Goal: Check status: Check status

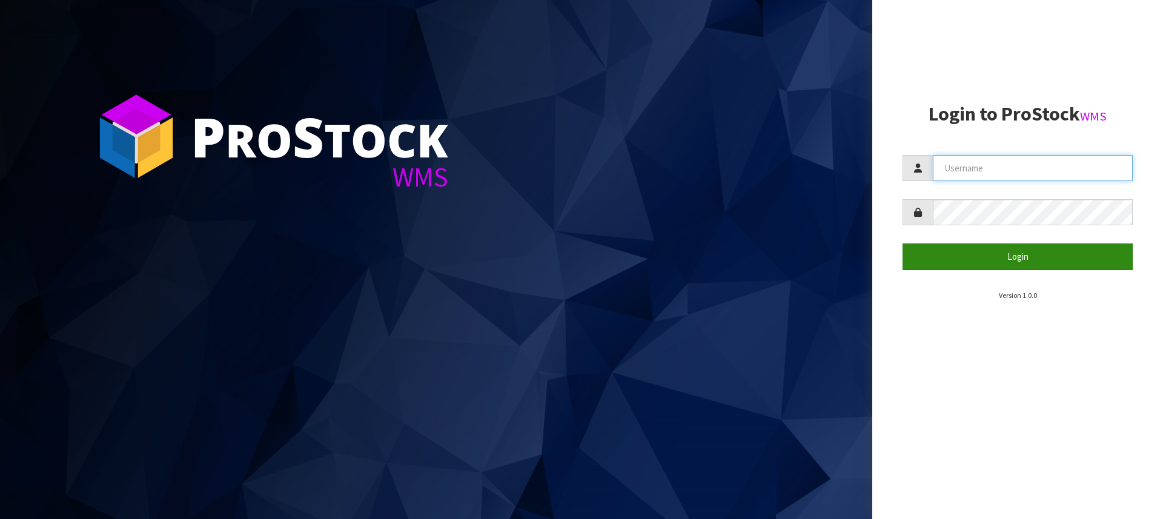
type input "[PERSON_NAME][EMAIL_ADDRESS][DOMAIN_NAME]"
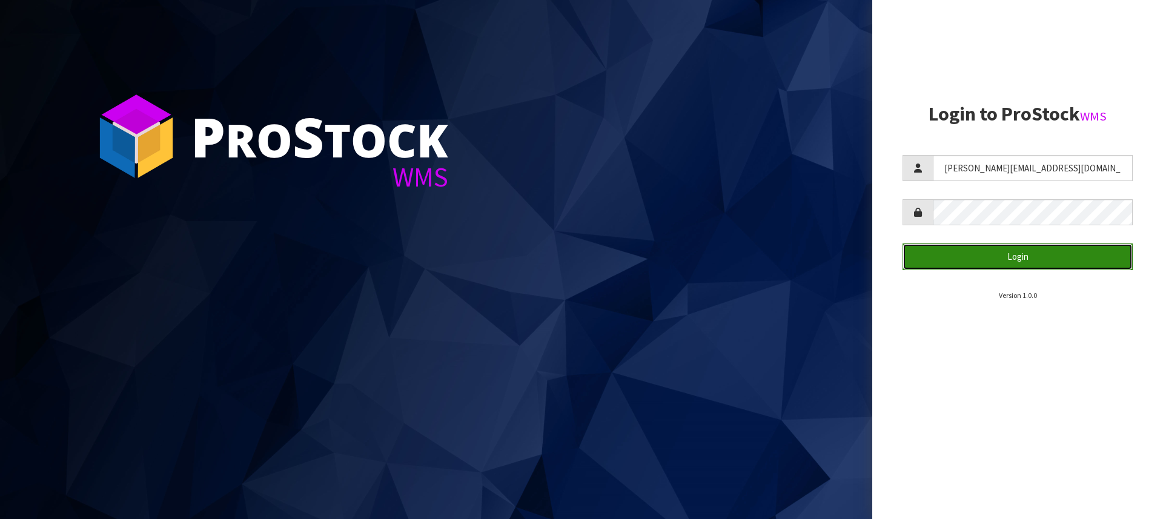
click at [1013, 250] on button "Login" at bounding box center [1018, 257] width 230 height 26
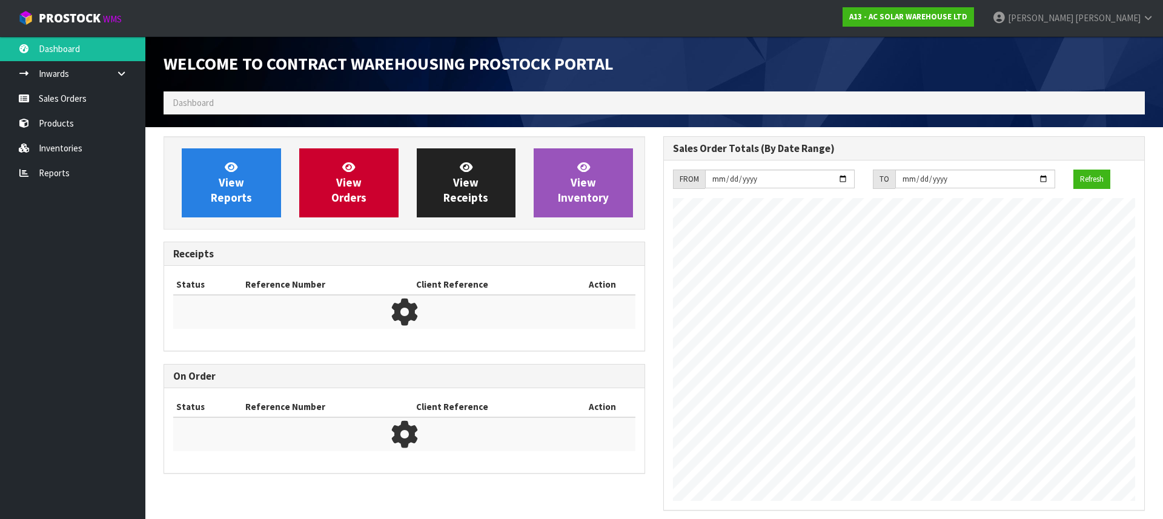
scroll to position [737, 500]
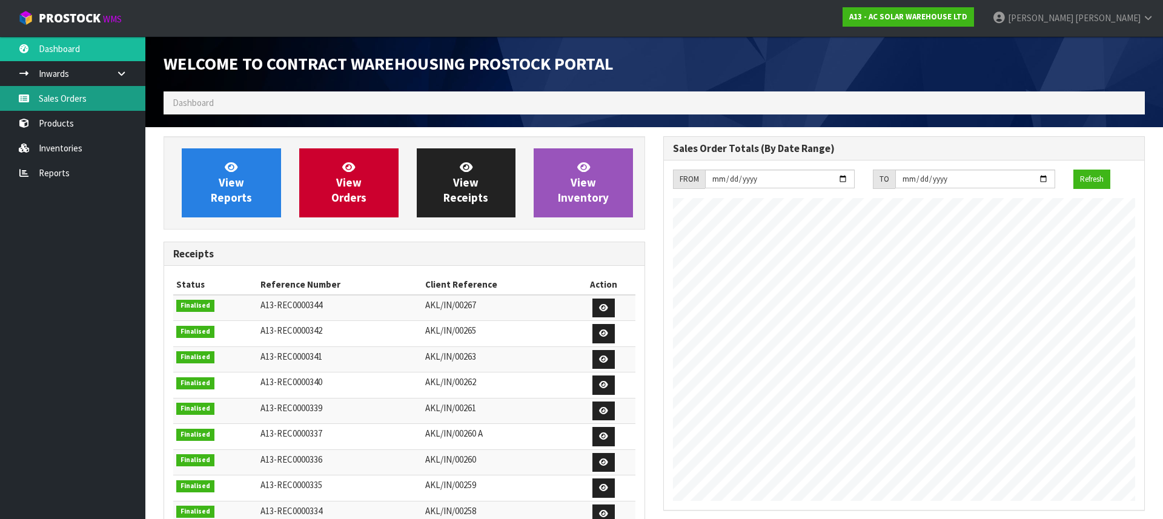
click at [111, 94] on link "Sales Orders" at bounding box center [72, 98] width 145 height 25
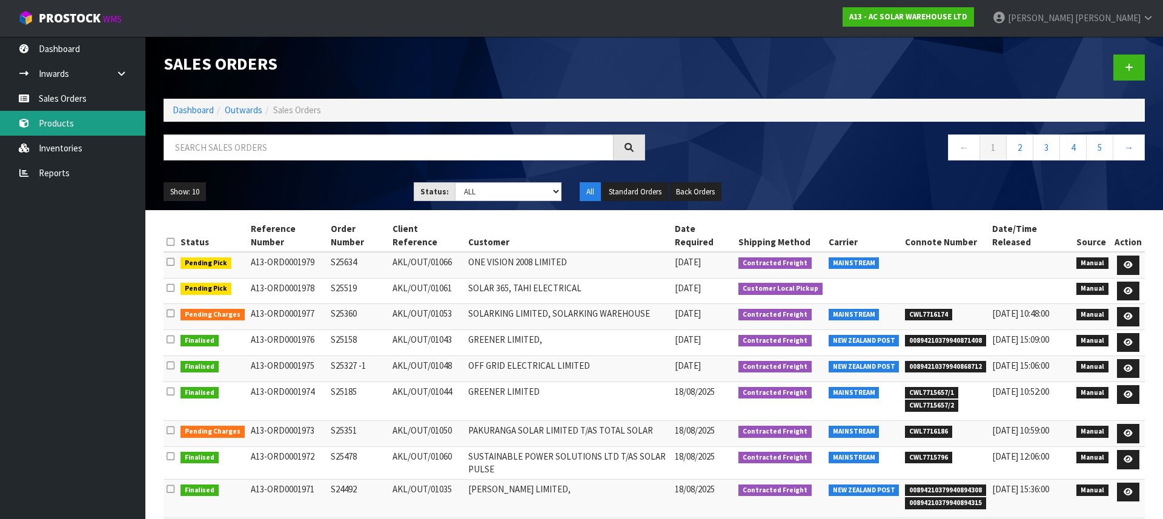
click at [50, 124] on link "Products" at bounding box center [72, 123] width 145 height 25
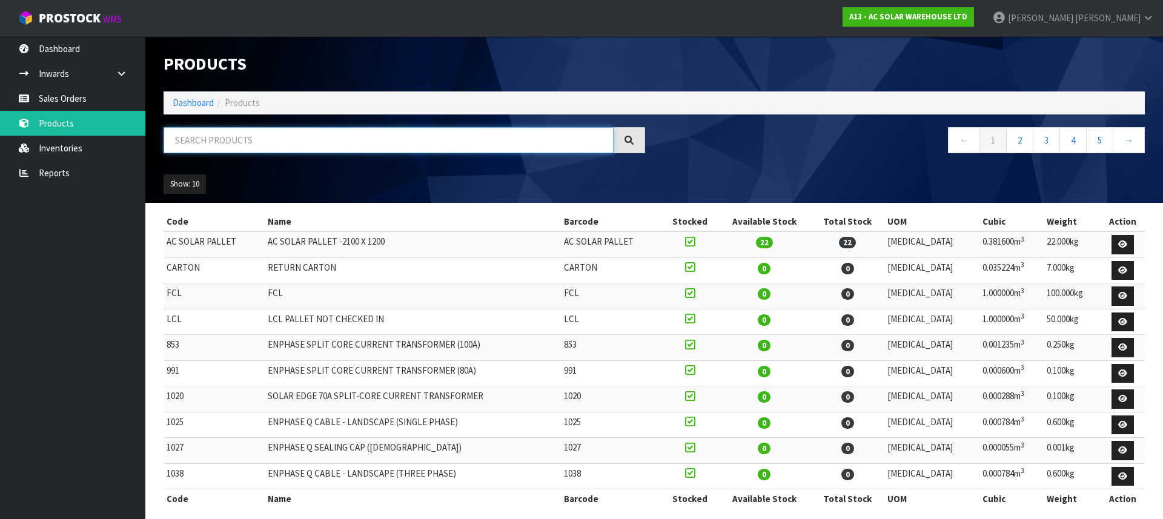
click at [245, 136] on input "text" at bounding box center [389, 140] width 450 height 26
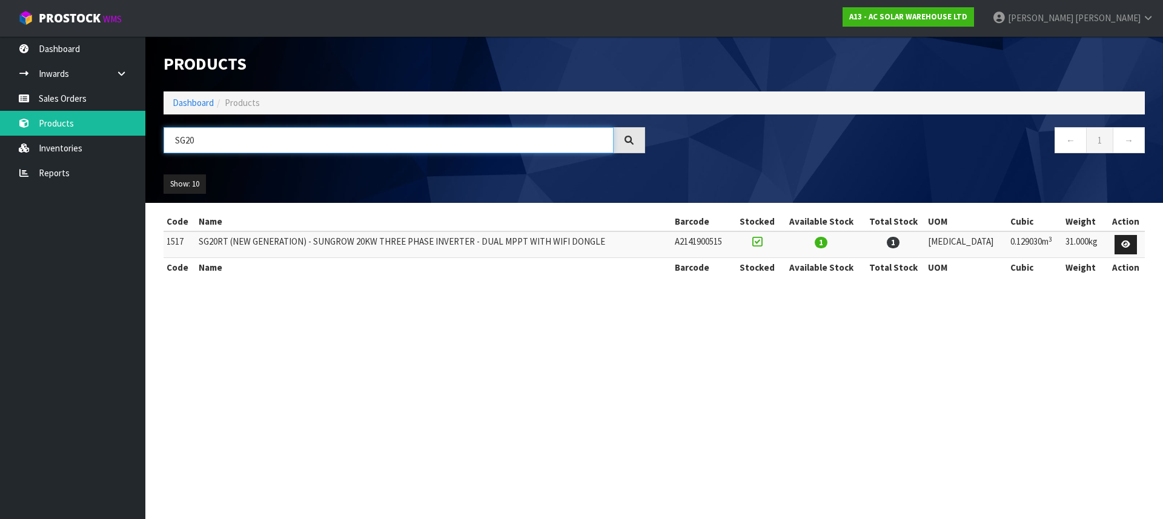
type input "SG20"
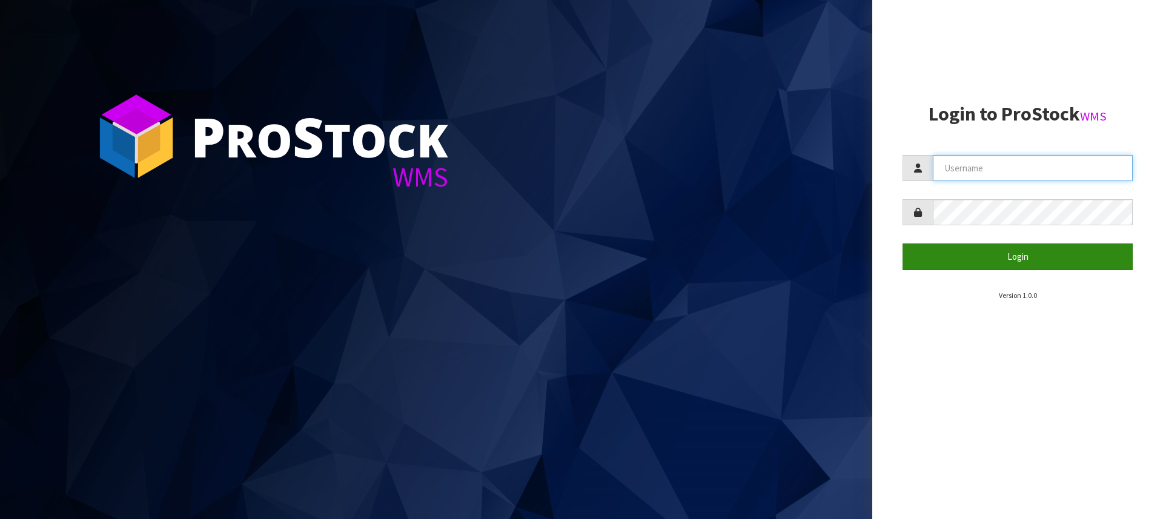
type input "[PERSON_NAME][EMAIL_ADDRESS][DOMAIN_NAME]"
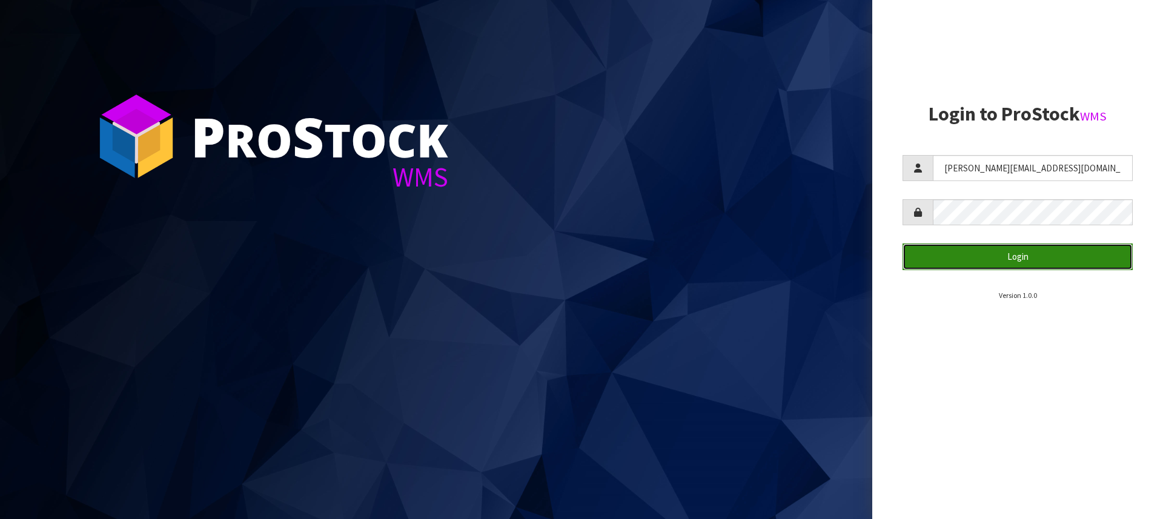
click at [992, 265] on button "Login" at bounding box center [1018, 257] width 230 height 26
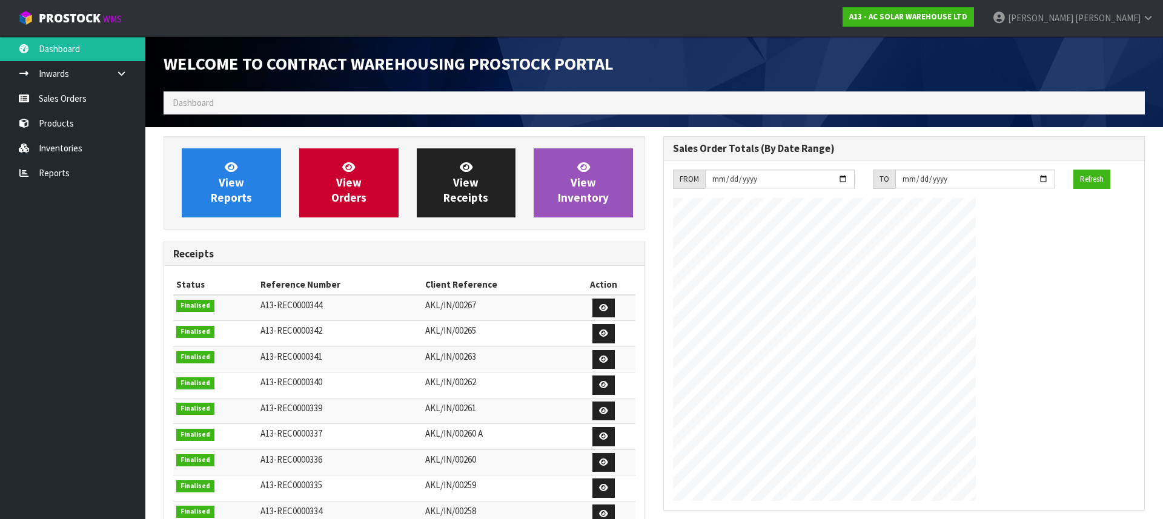
scroll to position [737, 500]
click at [73, 96] on link "Sales Orders" at bounding box center [72, 98] width 145 height 25
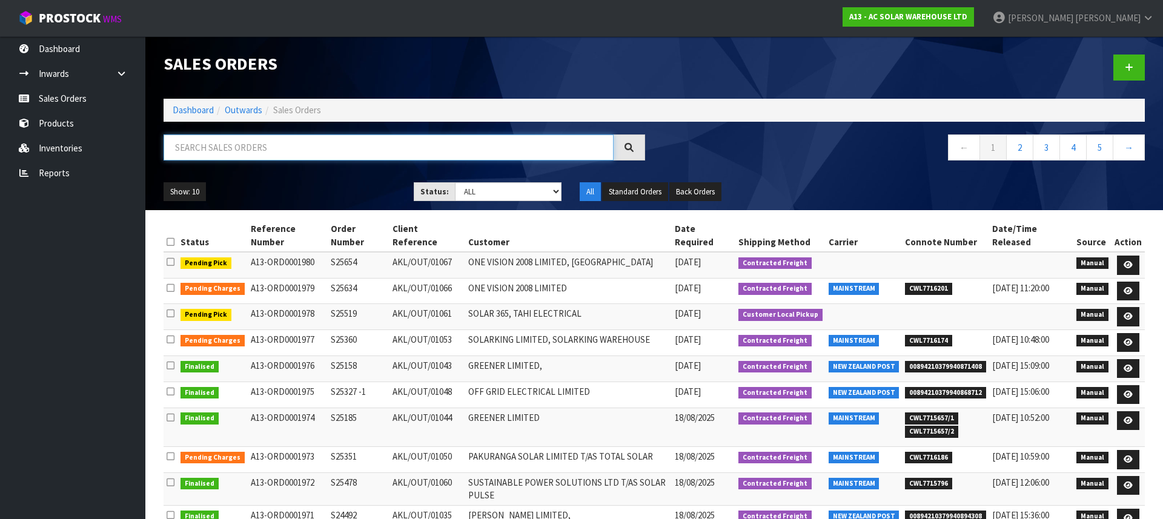
click at [295, 144] on input "text" at bounding box center [389, 147] width 450 height 26
paste input "S25162"
type input "S25162"
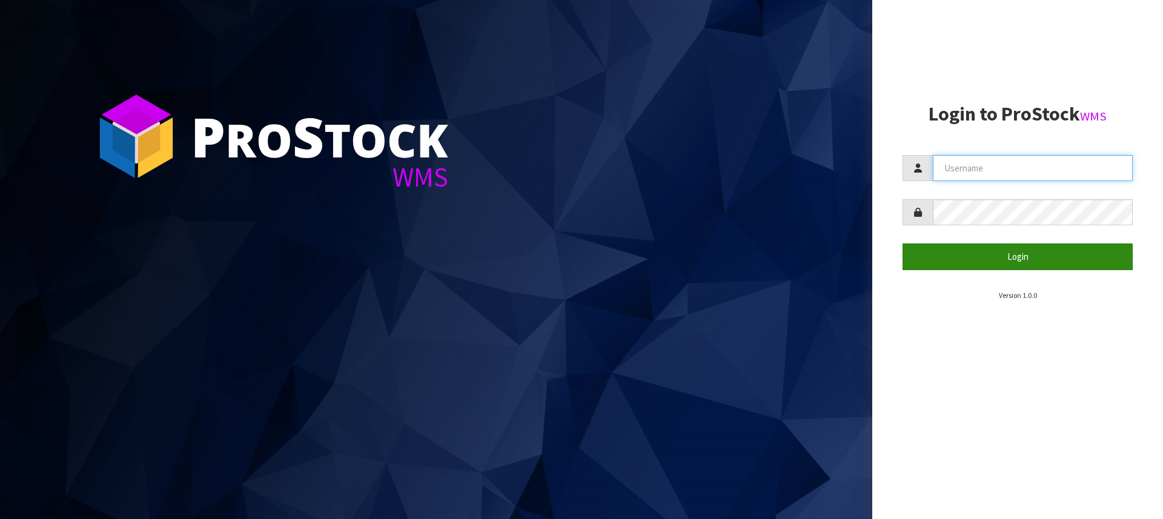
type input "[PERSON_NAME][EMAIL_ADDRESS][DOMAIN_NAME]"
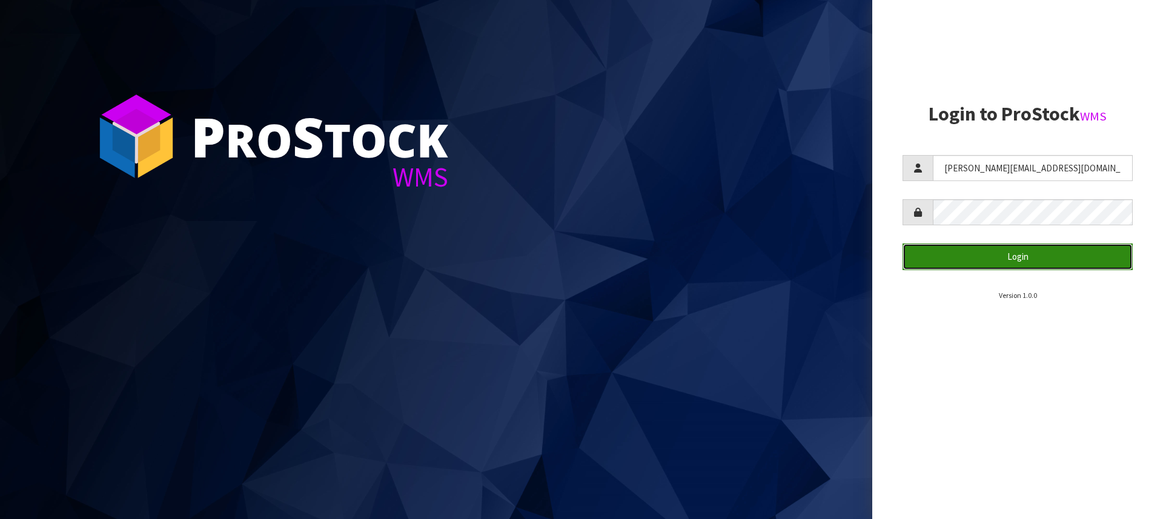
click at [1055, 268] on button "Login" at bounding box center [1018, 257] width 230 height 26
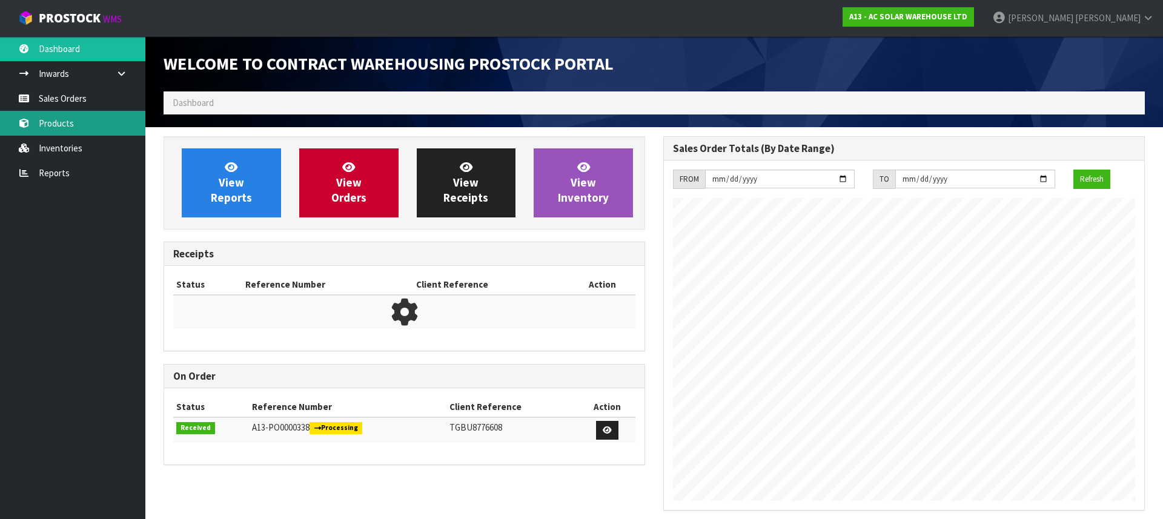
scroll to position [724, 500]
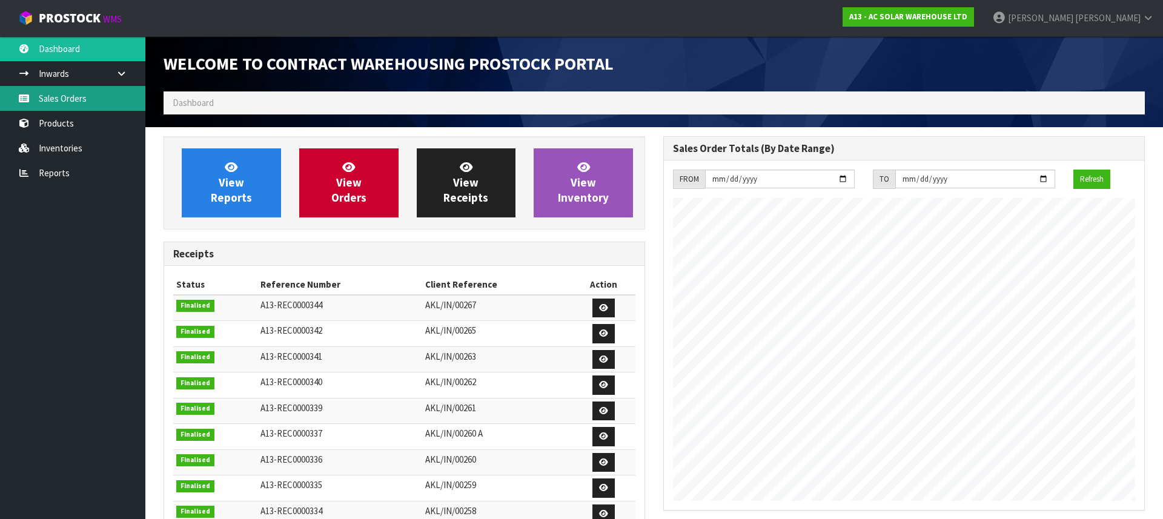
click at [78, 94] on link "Sales Orders" at bounding box center [72, 98] width 145 height 25
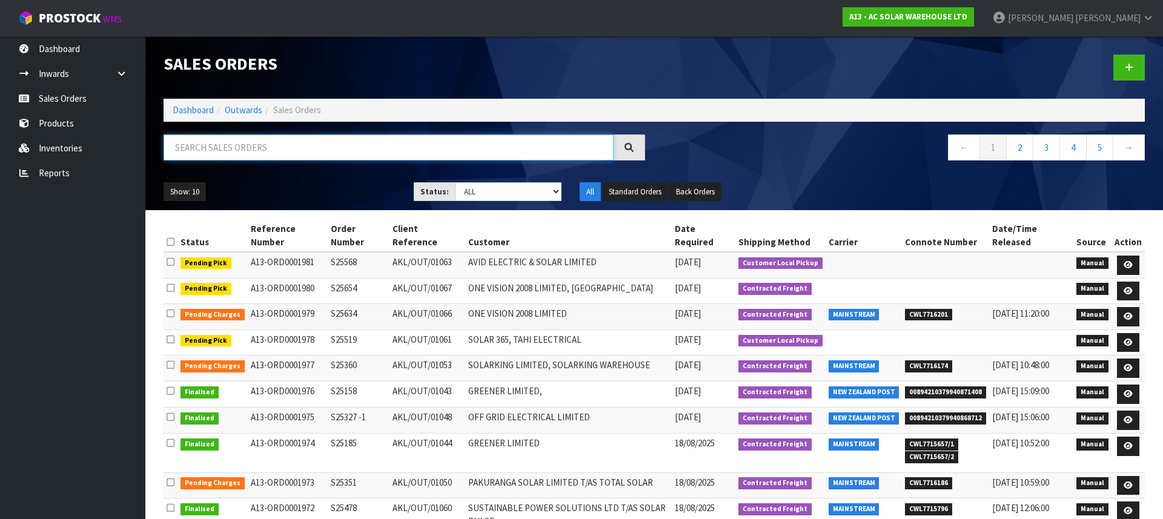
click at [288, 154] on input "text" at bounding box center [389, 147] width 450 height 26
paste input "S25162"
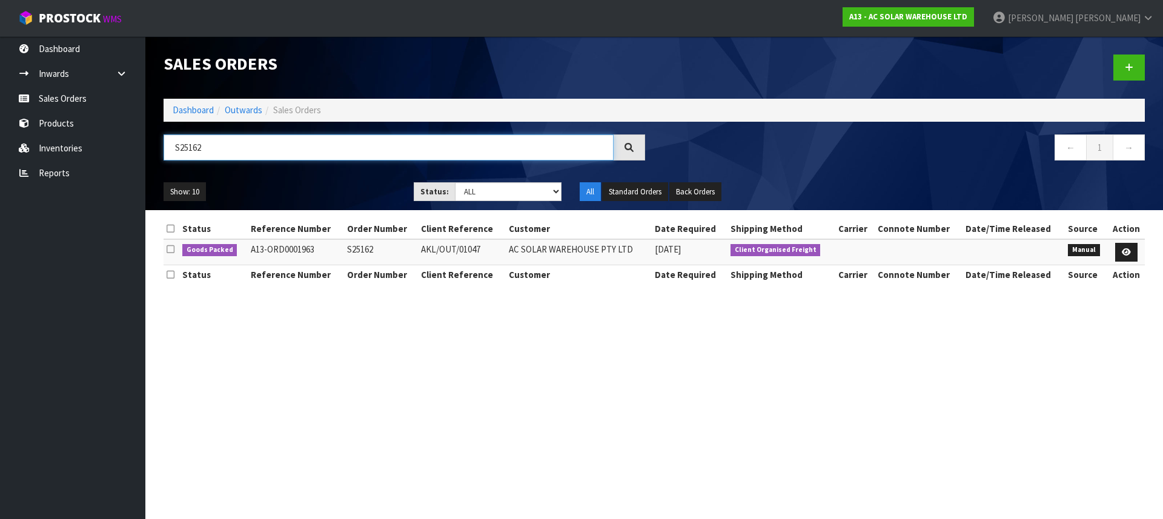
type input "S25162"
